Goal: Task Accomplishment & Management: Use online tool/utility

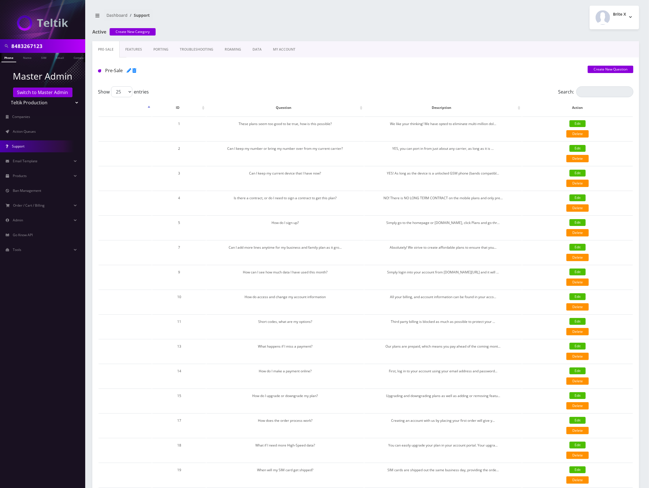
click at [429, 24] on div "Brite X Logout" at bounding box center [505, 18] width 278 height 24
click at [51, 43] on input "8483267123" at bounding box center [47, 46] width 72 height 11
click at [288, 23] on nav "Dashboard Support" at bounding box center [226, 17] width 269 height 16
click at [287, 32] on div "Active Create New Category" at bounding box center [365, 35] width 555 height 12
drag, startPoint x: 196, startPoint y: 33, endPoint x: 137, endPoint y: 31, distance: 58.3
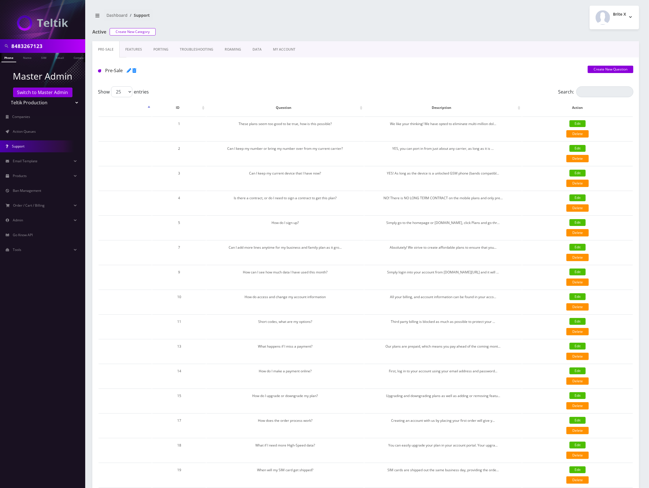
click at [137, 31] on h1 "Active Create New Category" at bounding box center [180, 32] width 177 height 6
click at [181, 33] on h1 "Active Create New Category" at bounding box center [180, 32] width 177 height 6
click at [190, 31] on h1 "Active Create New Category" at bounding box center [180, 32] width 177 height 6
click at [271, 23] on nav "Dashboard Support" at bounding box center [226, 17] width 269 height 16
click at [228, 32] on h1 "Active Create New Category" at bounding box center [180, 32] width 177 height 6
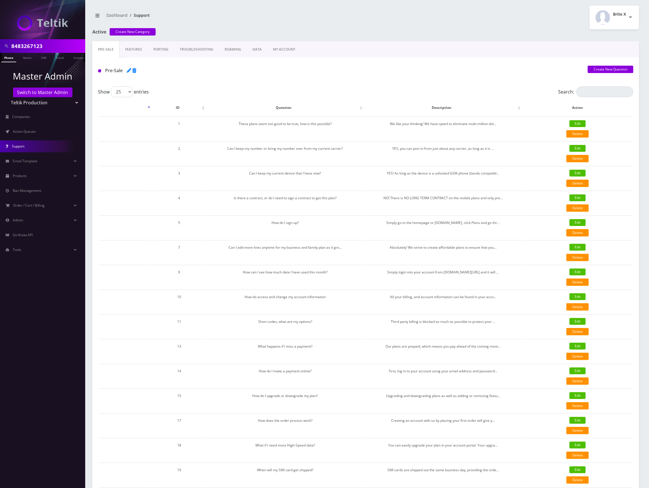
click at [223, 32] on h1 "Active Create New Category" at bounding box center [180, 32] width 177 height 6
click at [225, 32] on h1 "Active Create New Category" at bounding box center [180, 32] width 177 height 6
click at [174, 34] on h1 "Active Create New Category" at bounding box center [180, 32] width 177 height 6
click at [71, 102] on select "Teltik Production My Link Mobile VennMobile Unlimited Advanced LTE Rexing Inc D…" at bounding box center [43, 102] width 72 height 11
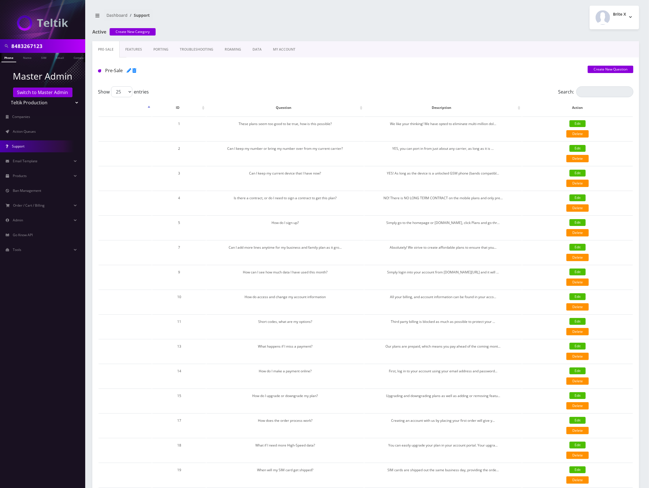
click at [72, 102] on select "Teltik Production My Link Mobile VennMobile Unlimited Advanced LTE Rexing Inc D…" at bounding box center [43, 102] width 72 height 11
click at [223, 82] on div "Pre-Sale" at bounding box center [184, 74] width 181 height 16
click at [70, 103] on select "Teltik Production My Link Mobile VennMobile Unlimited Advanced LTE Rexing Inc D…" at bounding box center [43, 102] width 72 height 11
click at [193, 72] on h1 "Pre-Sale" at bounding box center [184, 70] width 173 height 5
click at [42, 133] on link "Action Queues" at bounding box center [42, 132] width 85 height 12
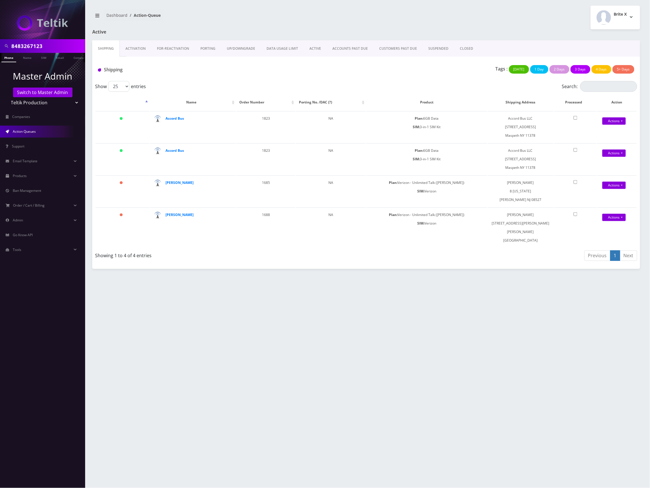
click at [141, 49] on link "Activation" at bounding box center [136, 48] width 32 height 16
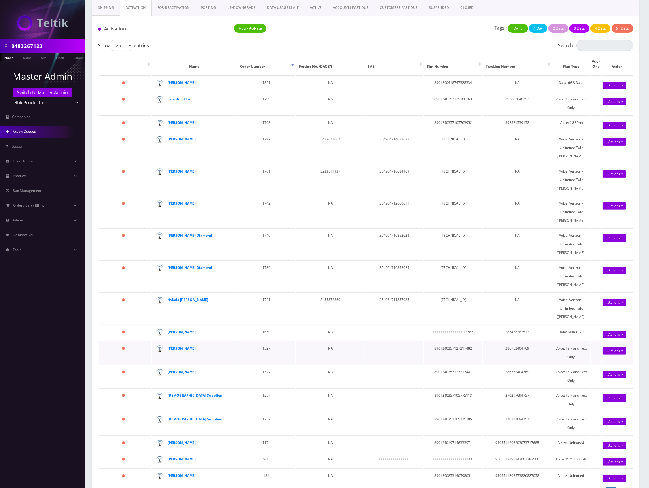
scroll to position [65, 0]
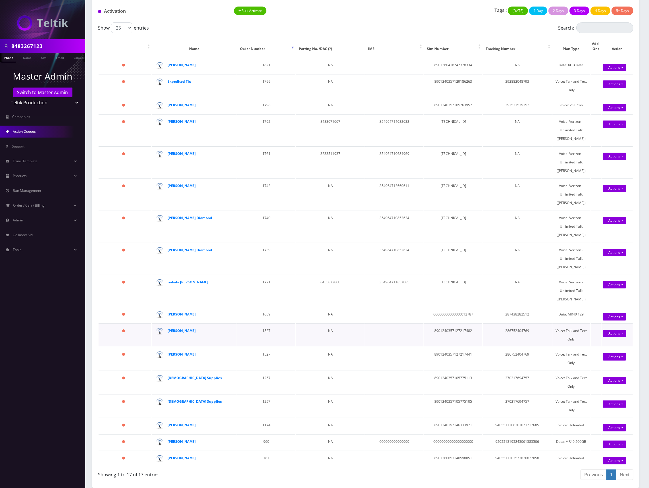
click at [464, 323] on td "8901240357127217482" at bounding box center [453, 334] width 58 height 23
copy td "8901240357127217482"
click at [462, 75] on td "8901240357129186263" at bounding box center [453, 85] width 58 height 23
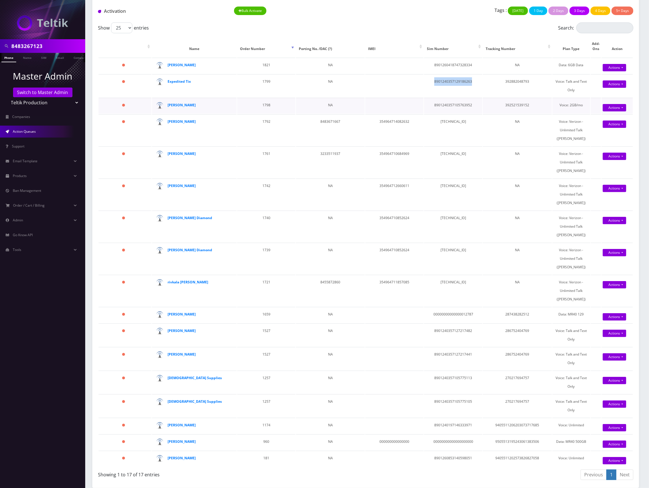
copy td "8901240357129186263"
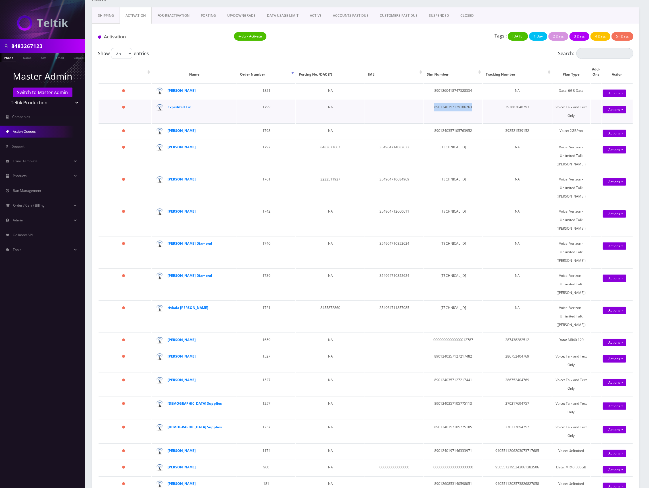
scroll to position [0, 0]
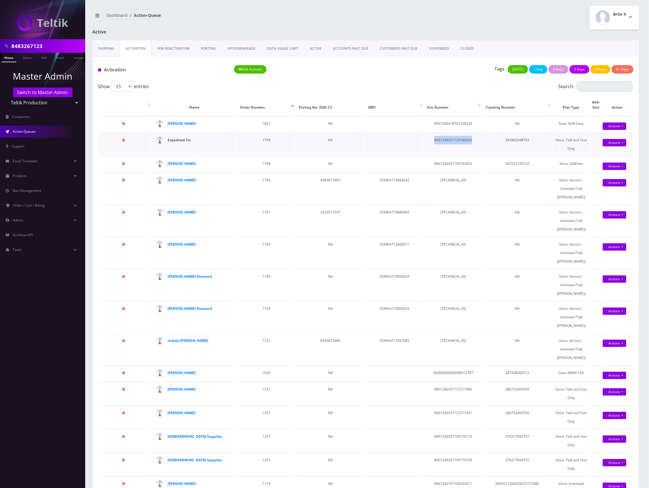
click at [187, 141] on strong "Expedited Tix" at bounding box center [179, 139] width 23 height 5
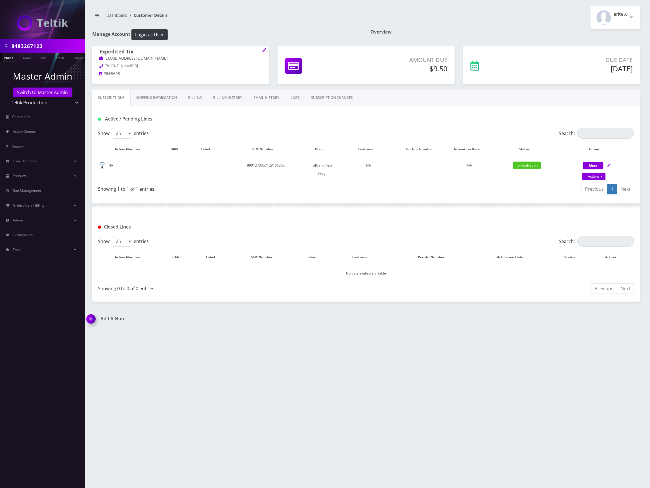
click at [280, 31] on h1 "Manage Account Login as User" at bounding box center [227, 34] width 270 height 11
click at [29, 44] on input "8483267123" at bounding box center [47, 46] width 72 height 11
paste input "642794662"
type input "8642794662"
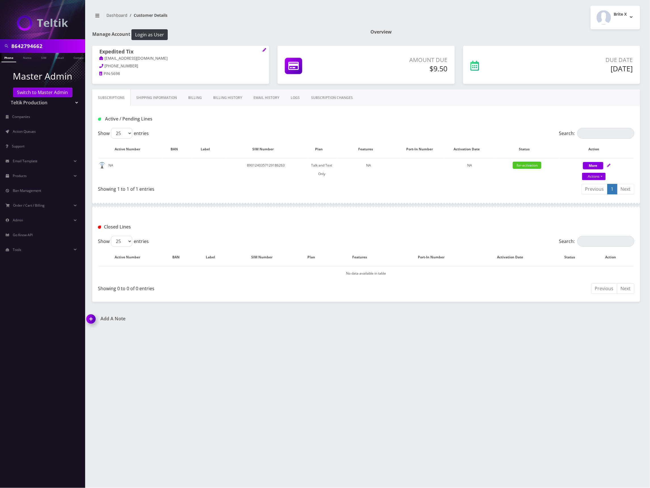
click at [14, 57] on link "Phone" at bounding box center [8, 57] width 15 height 9
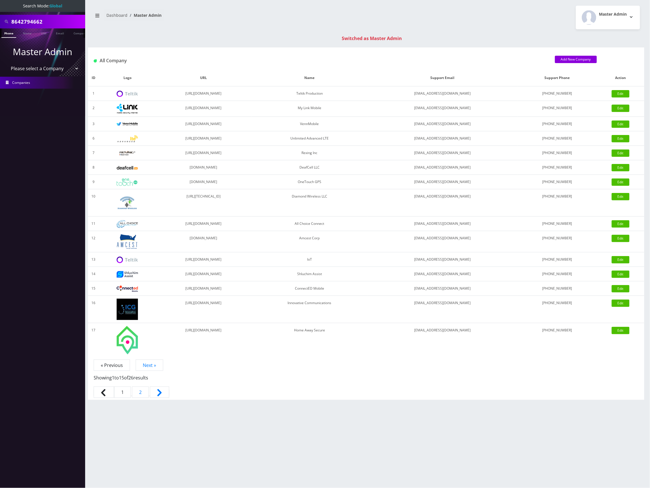
click at [15, 34] on link "Phone" at bounding box center [8, 32] width 15 height 9
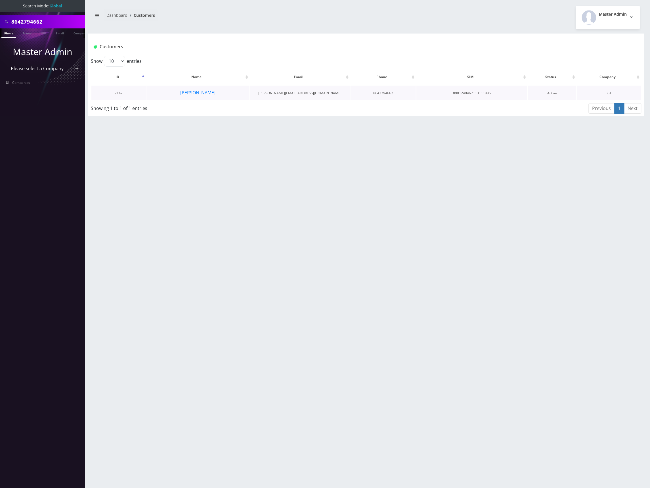
click at [484, 92] on td "8901240467113111886" at bounding box center [472, 93] width 111 height 14
drag, startPoint x: 484, startPoint y: 92, endPoint x: 497, endPoint y: 91, distance: 13.1
click at [484, 92] on td "8901240467113111886" at bounding box center [472, 93] width 111 height 14
copy td "8901240467113111886"
